Goal: Information Seeking & Learning: Learn about a topic

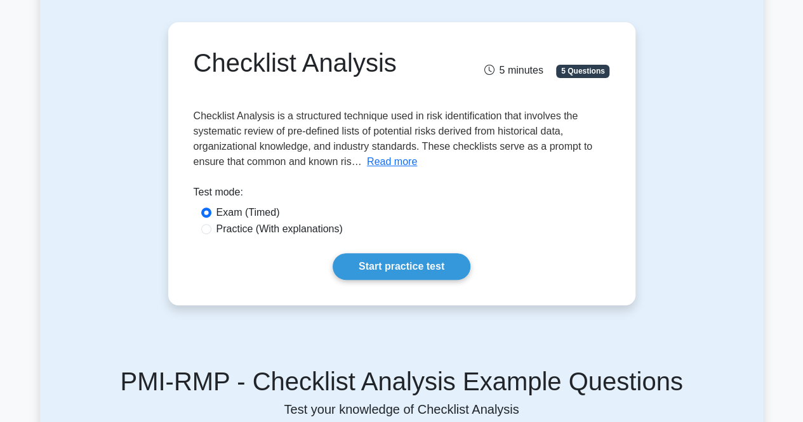
scroll to position [100, 0]
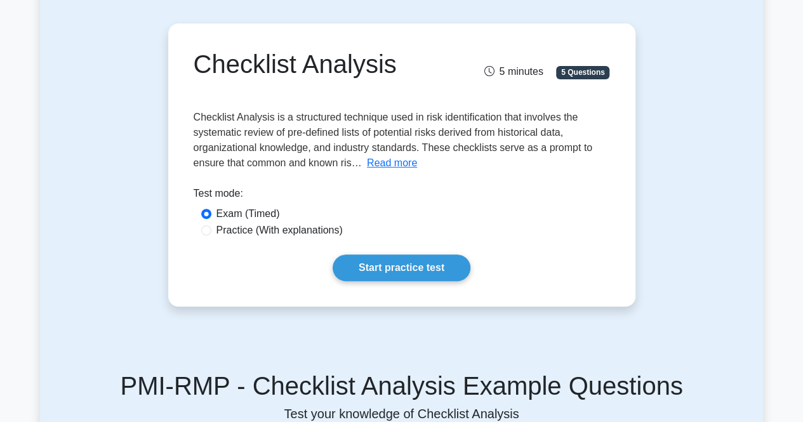
click at [254, 235] on label "Practice (With explanations)" at bounding box center [279, 230] width 126 height 15
click at [211, 235] on input "Practice (With explanations)" at bounding box center [206, 230] width 10 height 10
radio input "true"
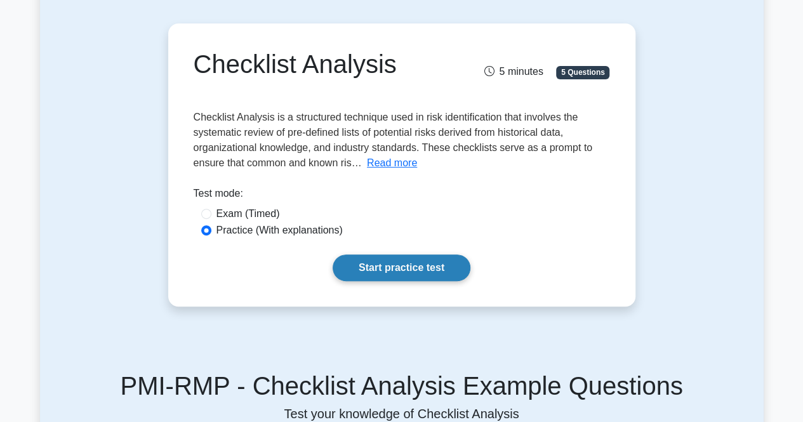
click at [362, 260] on link "Start practice test" at bounding box center [402, 268] width 138 height 27
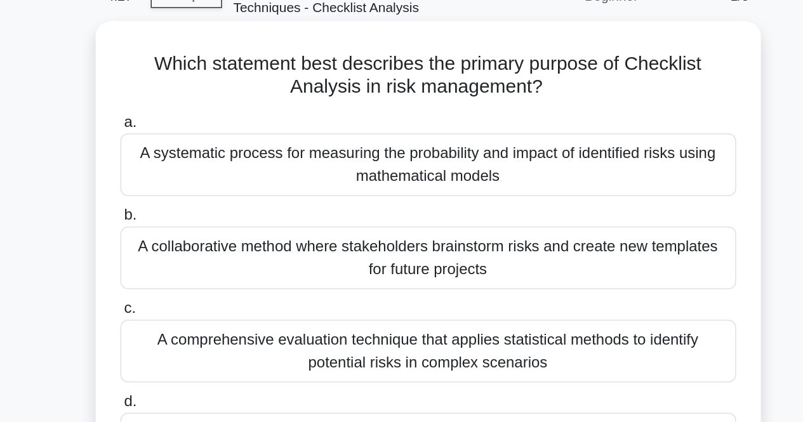
scroll to position [33, 0]
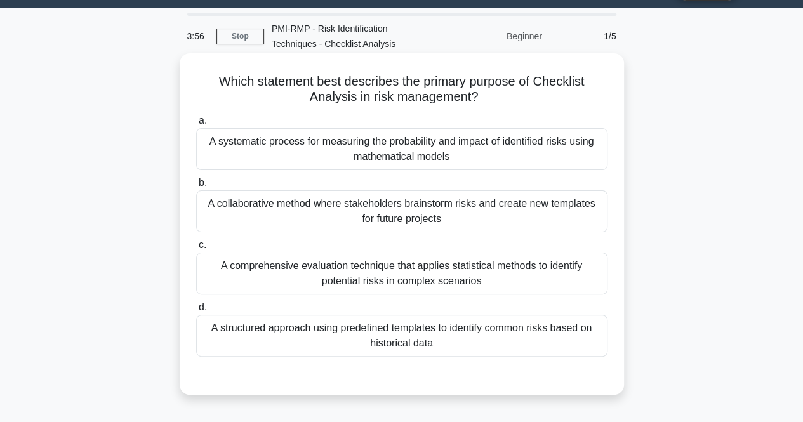
click at [409, 338] on div "A structured approach using predefined templates to identify common risks based…" at bounding box center [401, 336] width 411 height 42
click at [196, 312] on input "d. A structured approach using predefined templates to identify common risks ba…" at bounding box center [196, 307] width 0 height 8
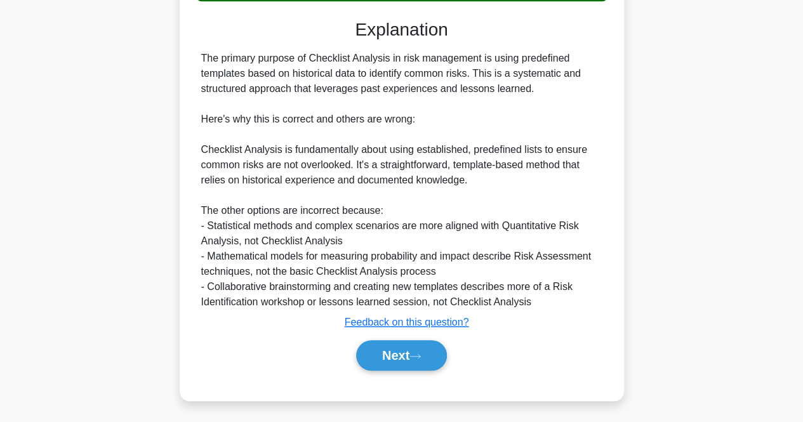
scroll to position [389, 0]
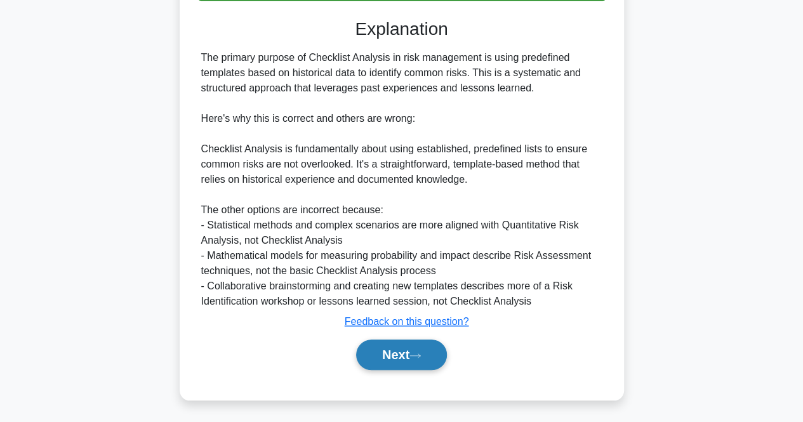
click at [416, 355] on icon at bounding box center [414, 355] width 11 height 7
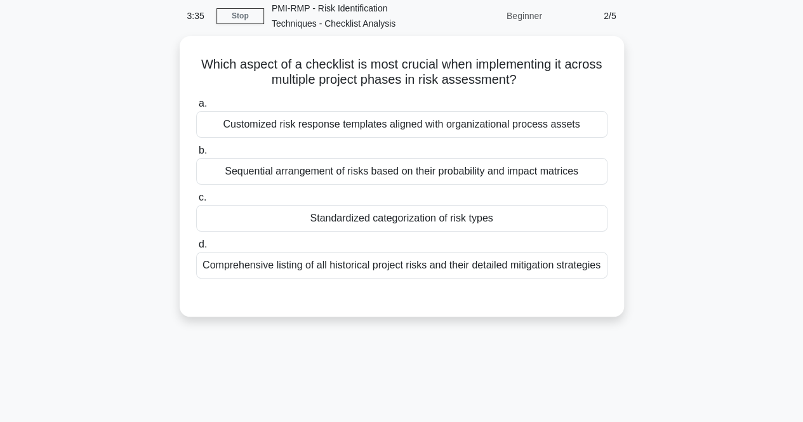
scroll to position [53, 0]
click at [422, 150] on label "b. Sequential arrangement of risks based on their probability and impact matric…" at bounding box center [401, 164] width 411 height 42
click at [196, 150] on input "b. Sequential arrangement of risks based on their probability and impact matric…" at bounding box center [196, 151] width 0 height 8
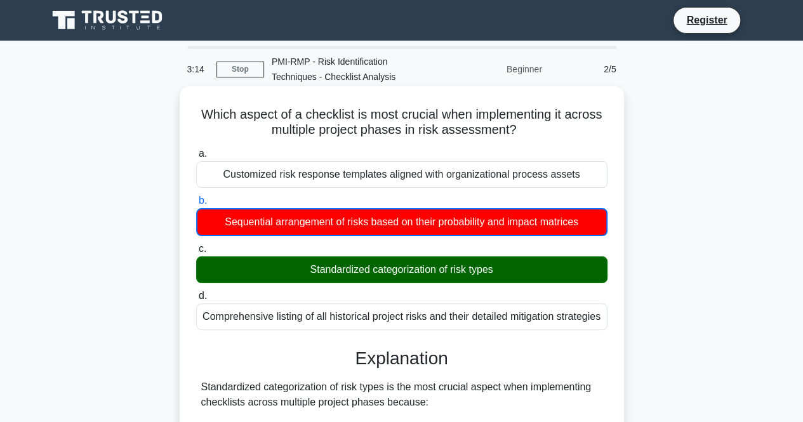
scroll to position [391, 0]
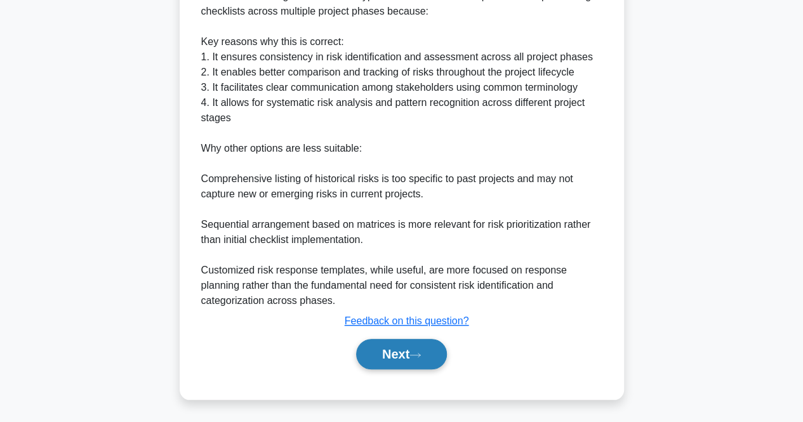
click at [417, 356] on icon at bounding box center [414, 355] width 11 height 7
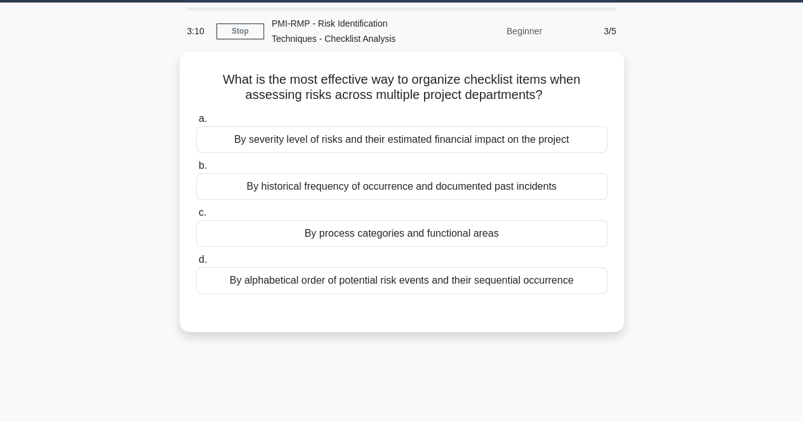
scroll to position [37, 0]
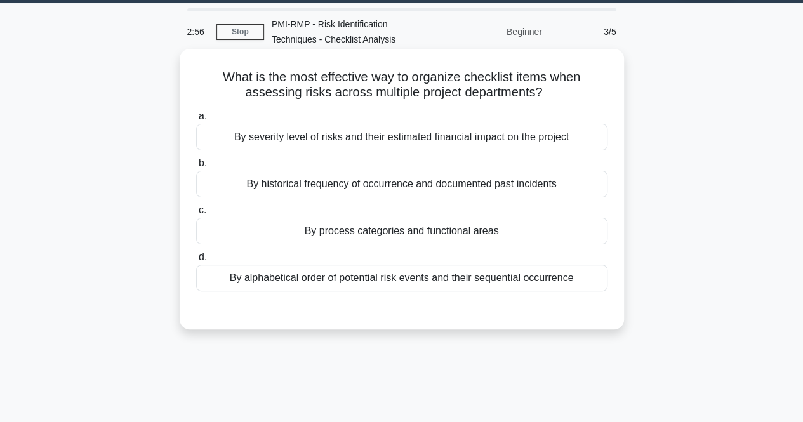
click at [453, 190] on div "By historical frequency of occurrence and documented past incidents" at bounding box center [401, 184] width 411 height 27
click at [196, 168] on input "b. By historical frequency of occurrence and documented past incidents" at bounding box center [196, 163] width 0 height 8
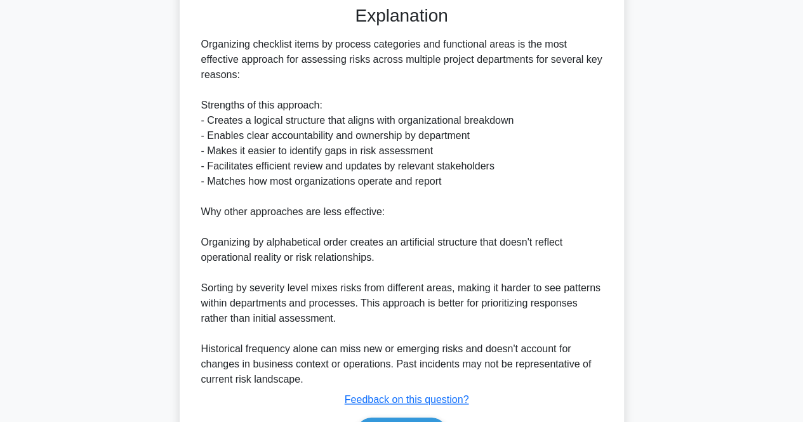
scroll to position [421, 0]
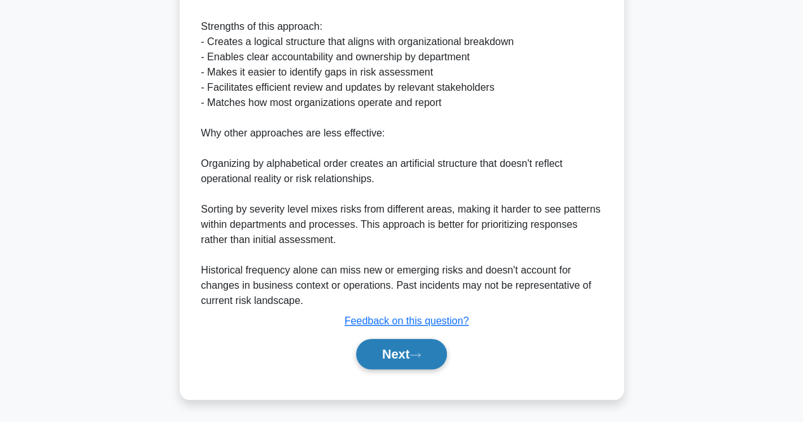
click at [406, 343] on button "Next" at bounding box center [401, 354] width 91 height 30
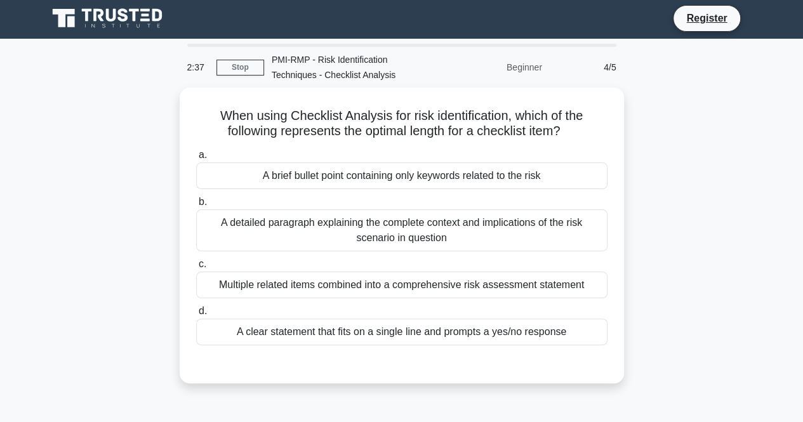
scroll to position [0, 0]
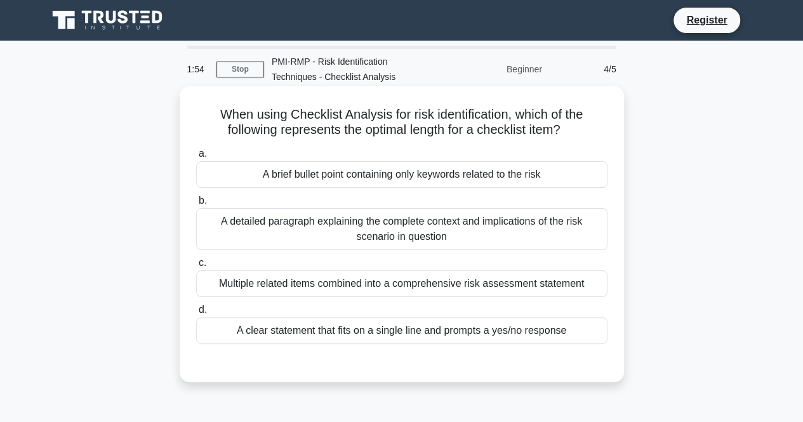
click at [424, 230] on div "A detailed paragraph explaining the complete context and implications of the ri…" at bounding box center [401, 229] width 411 height 42
click at [196, 205] on input "b. A detailed paragraph explaining the complete context and implications of the…" at bounding box center [196, 201] width 0 height 8
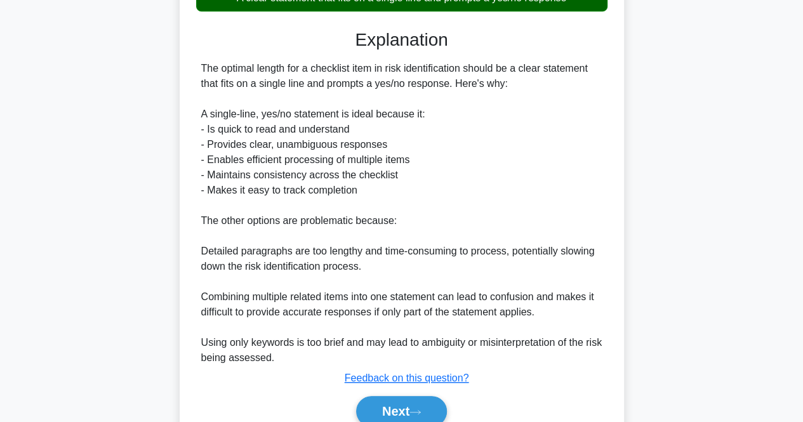
scroll to position [391, 0]
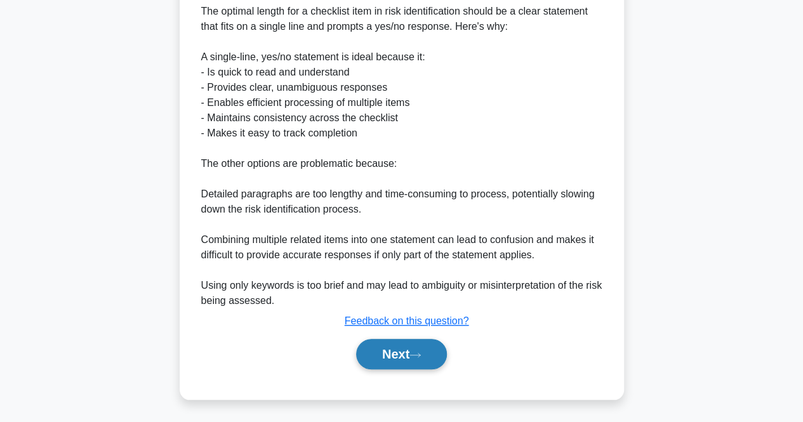
click at [413, 361] on button "Next" at bounding box center [401, 354] width 91 height 30
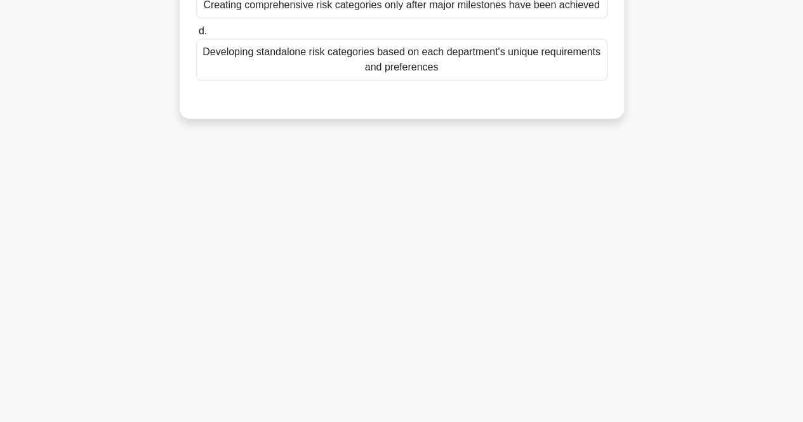
scroll to position [0, 0]
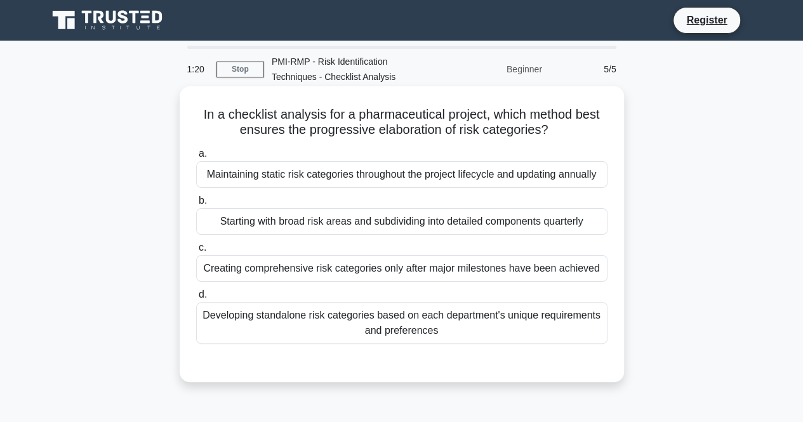
click at [424, 268] on div "Creating comprehensive risk categories only after major milestones have been ac…" at bounding box center [401, 268] width 411 height 27
click at [196, 252] on input "c. Creating comprehensive risk categories only after major milestones have been…" at bounding box center [196, 248] width 0 height 8
